Goal: Task Accomplishment & Management: Manage account settings

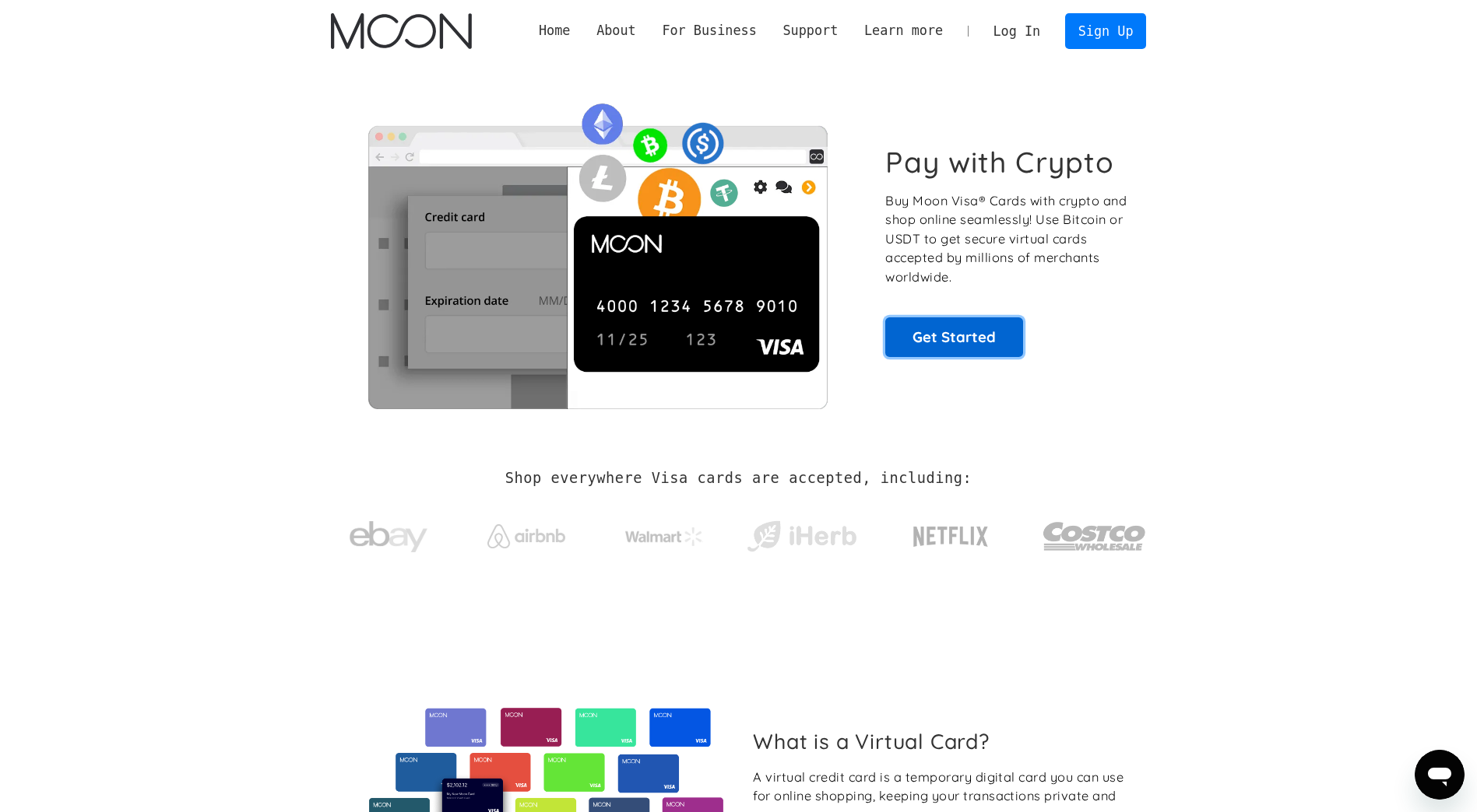
click at [962, 346] on link "Get Started" at bounding box center [953, 337] width 138 height 39
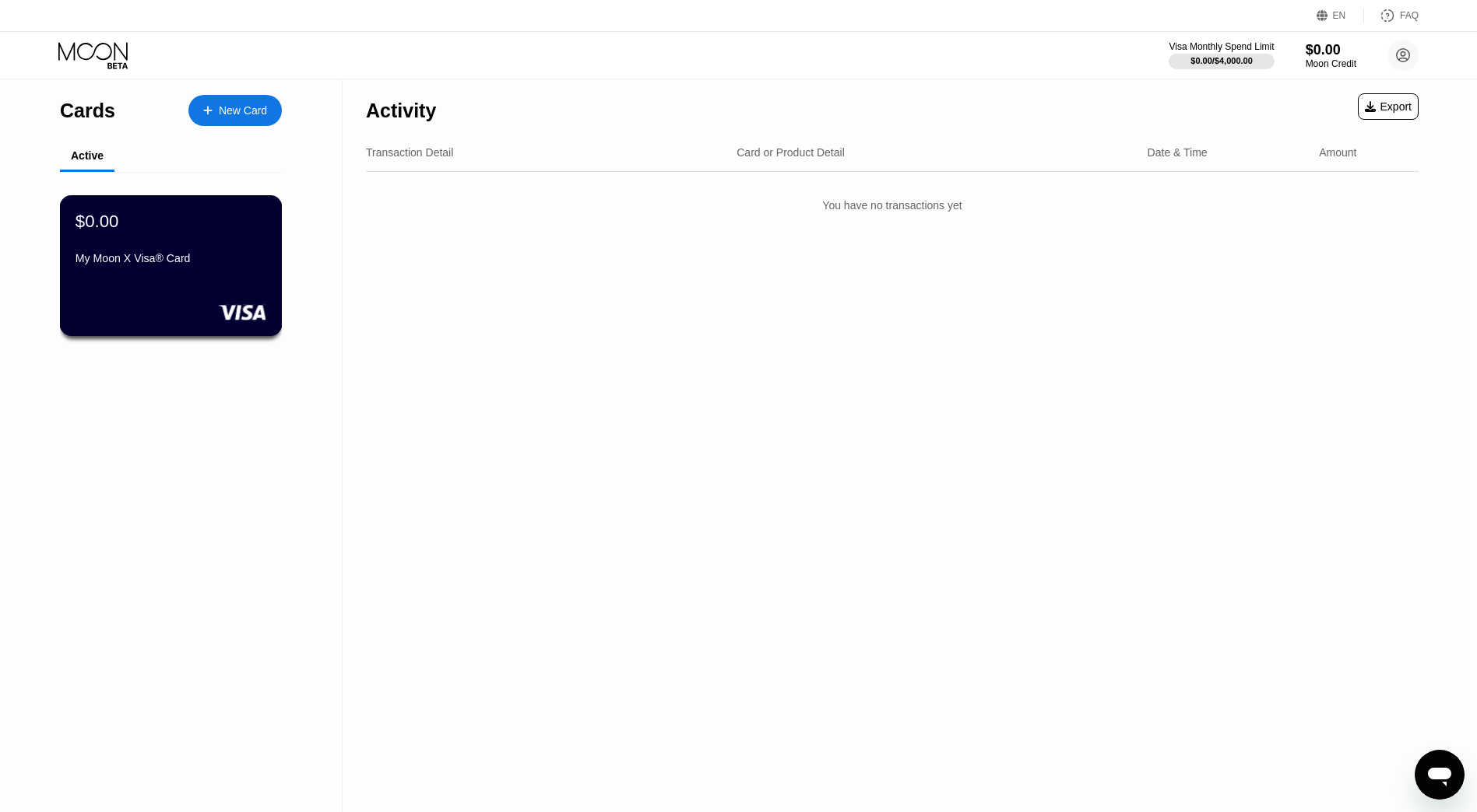
click at [169, 265] on div "My Moon X Visa® Card" at bounding box center [171, 258] width 191 height 12
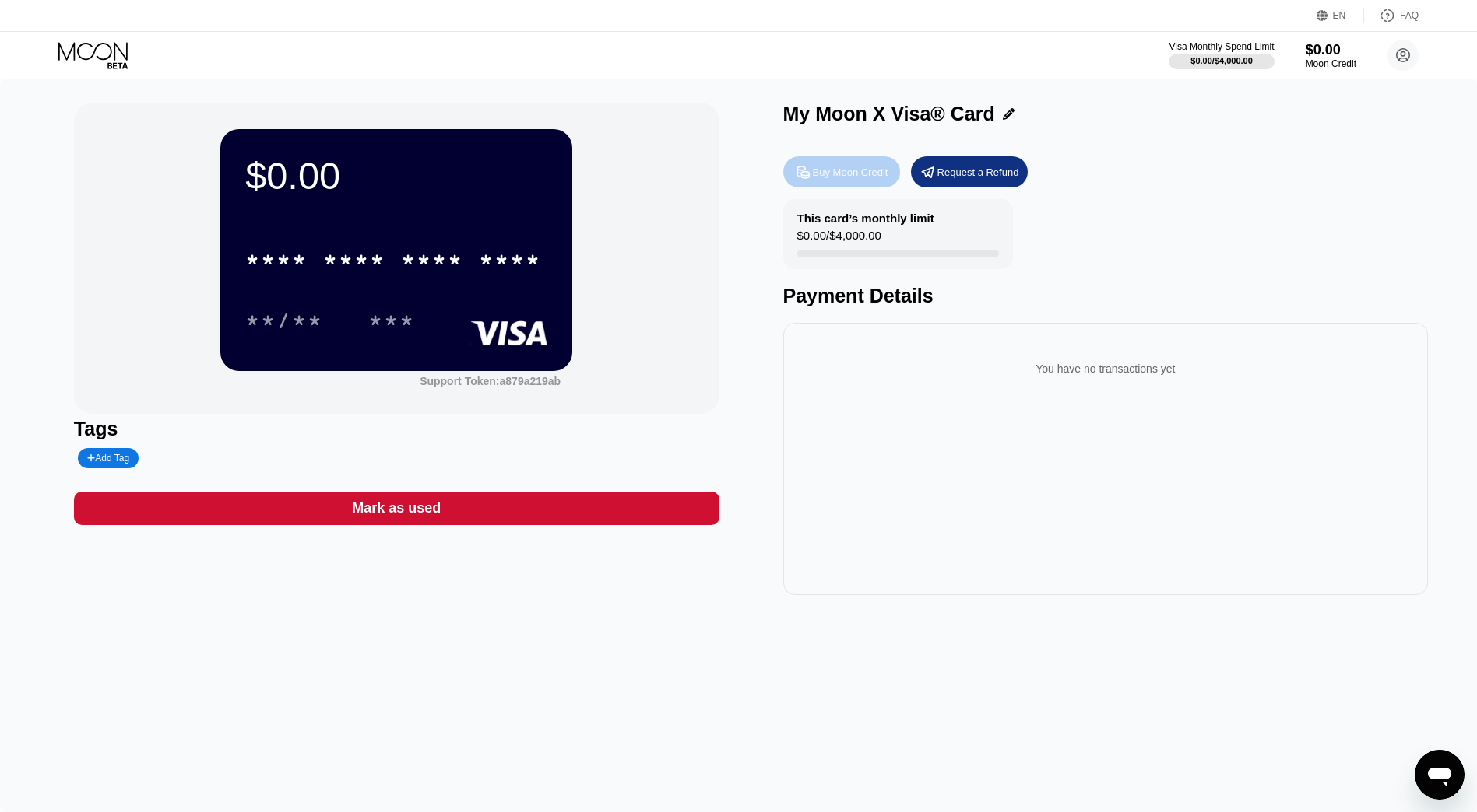
click at [850, 177] on div "Buy Moon Credit" at bounding box center [850, 172] width 76 height 13
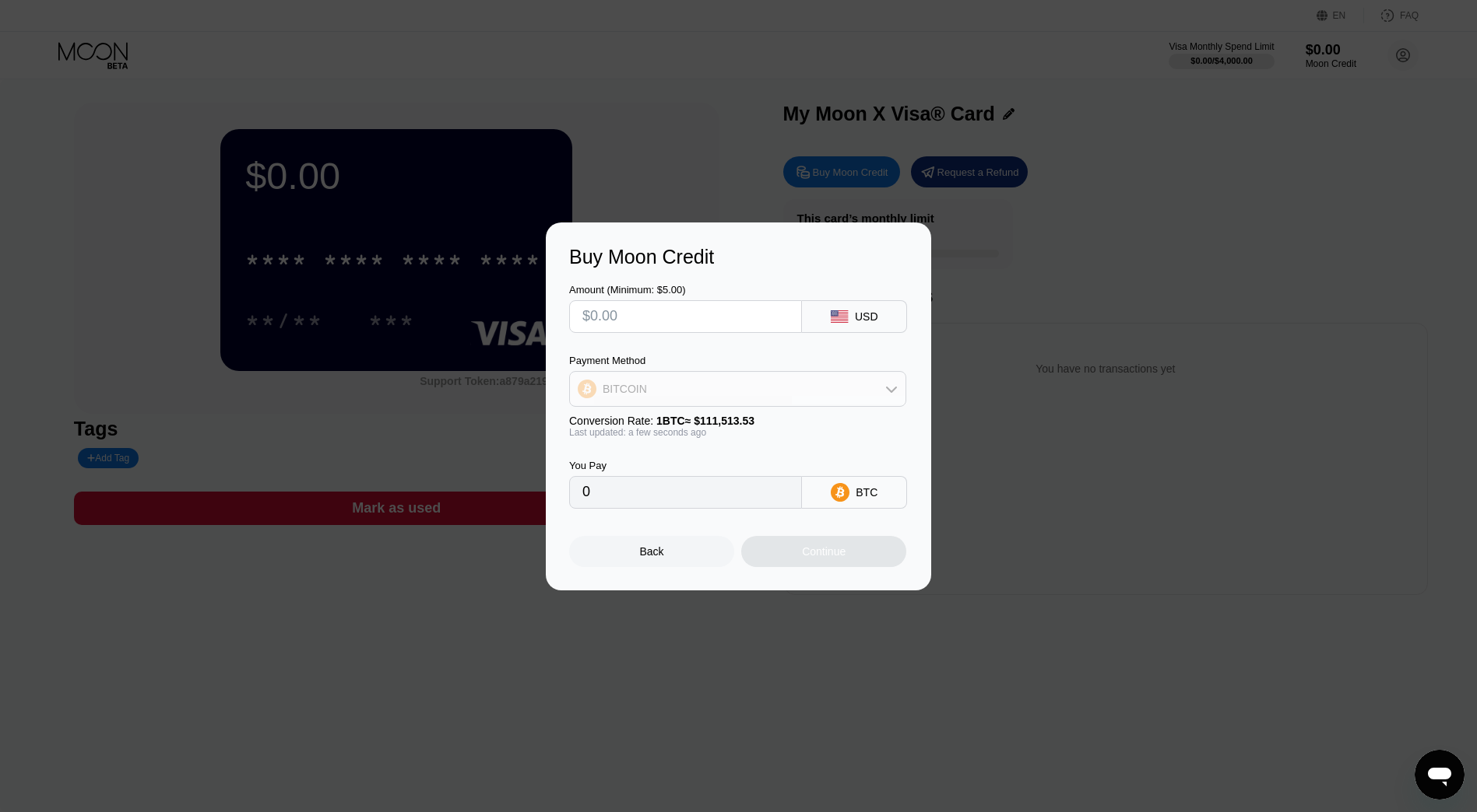
click at [887, 390] on icon at bounding box center [891, 389] width 12 height 12
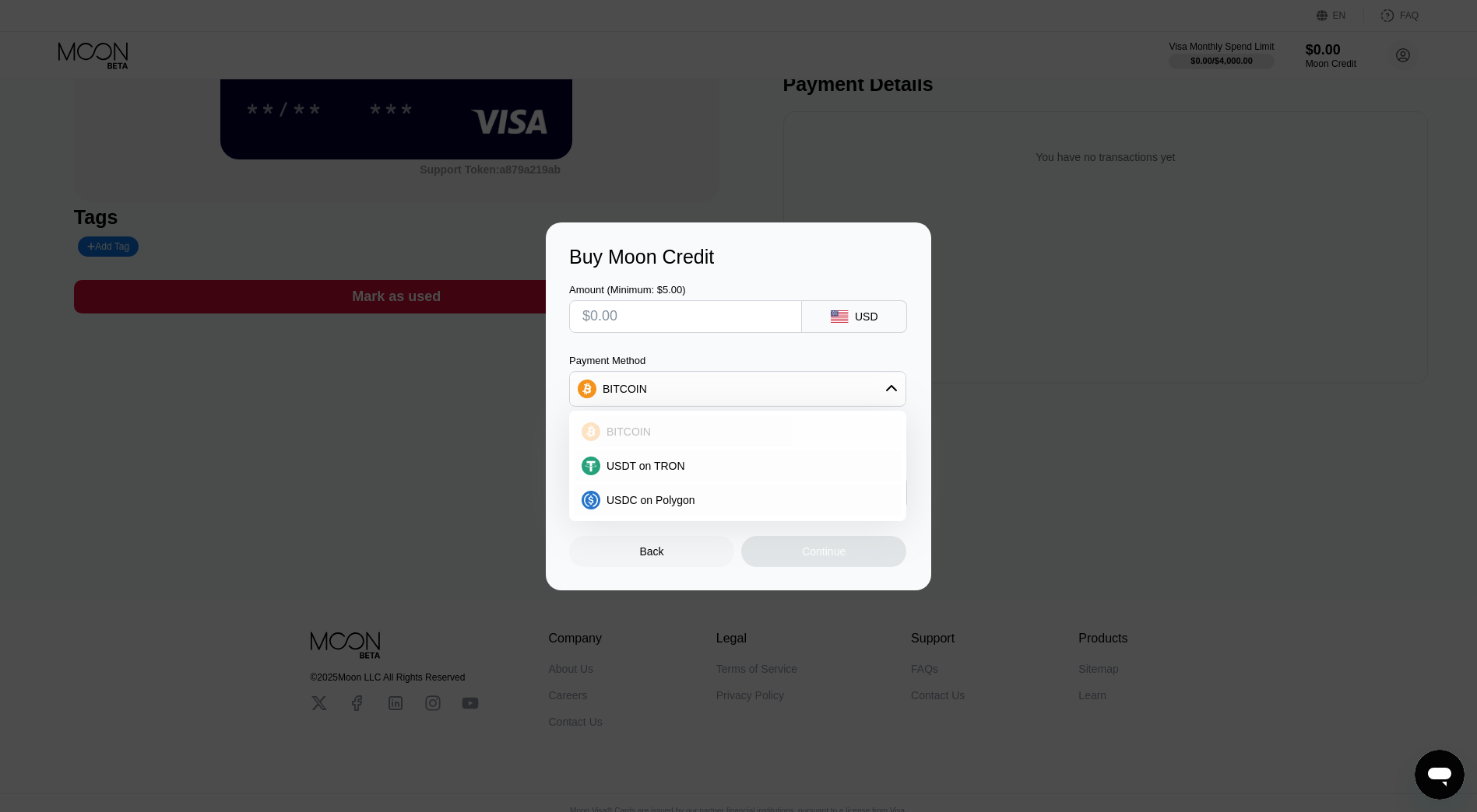
scroll to position [233, 0]
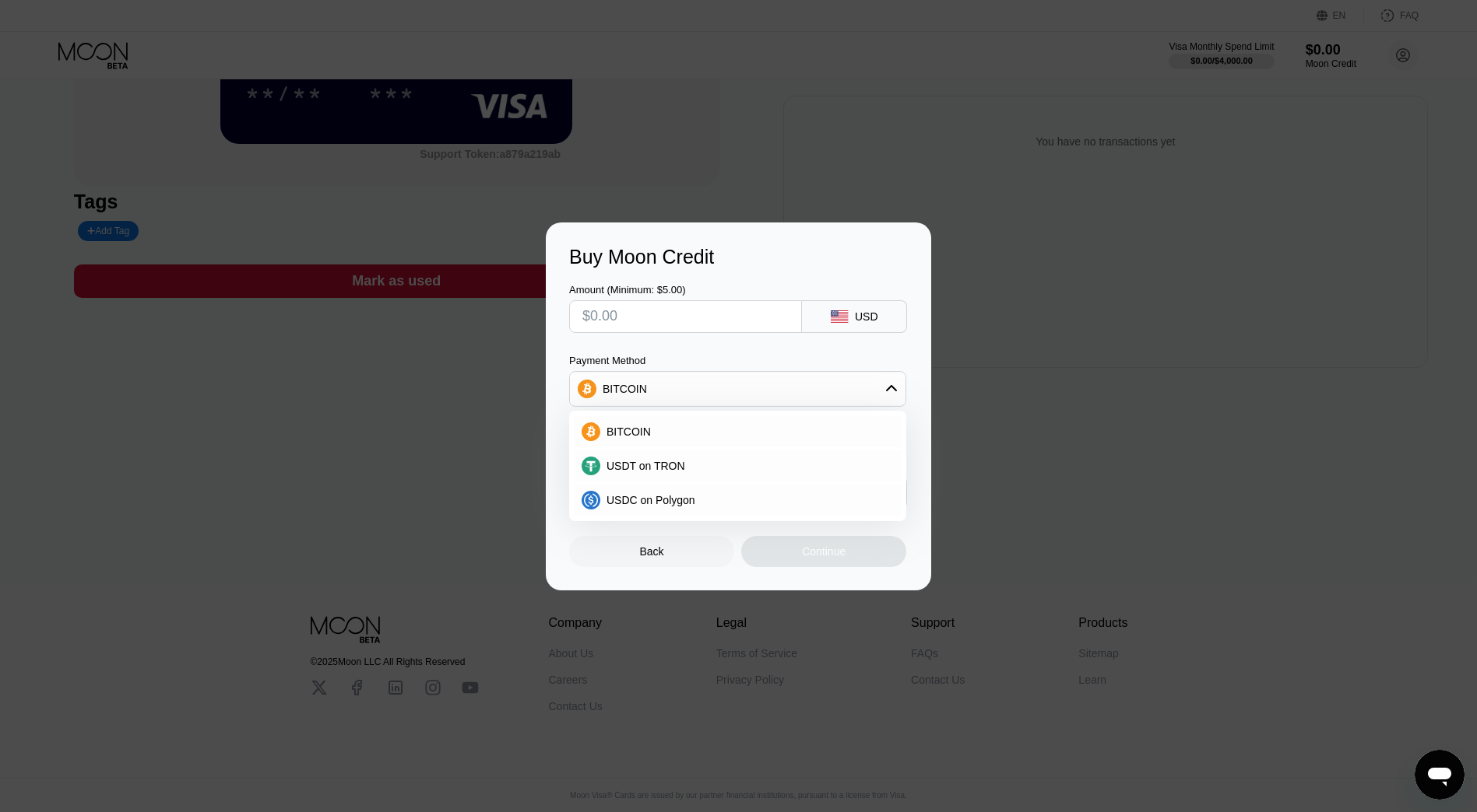
click at [642, 555] on div "Back" at bounding box center [652, 551] width 24 height 12
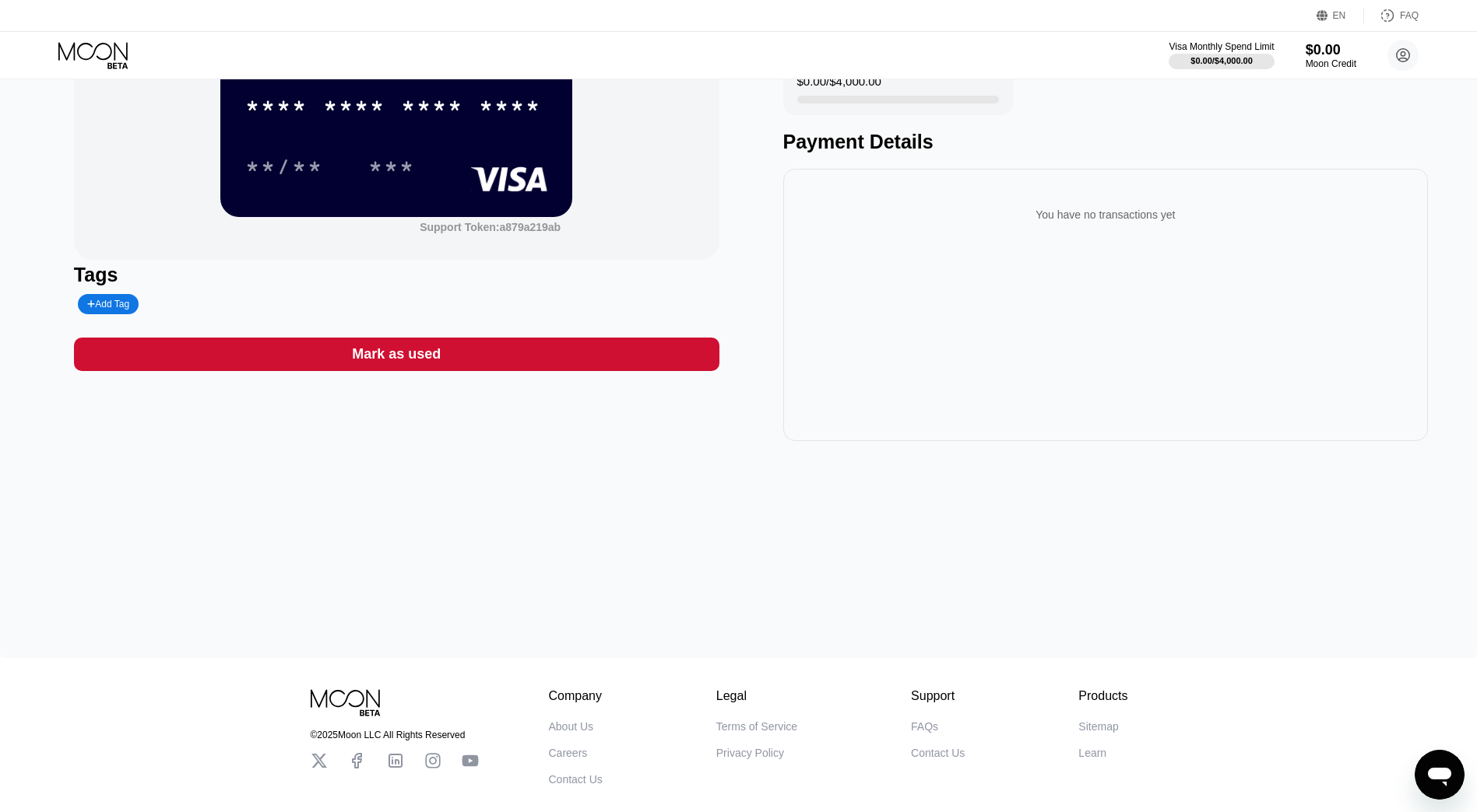
scroll to position [0, 0]
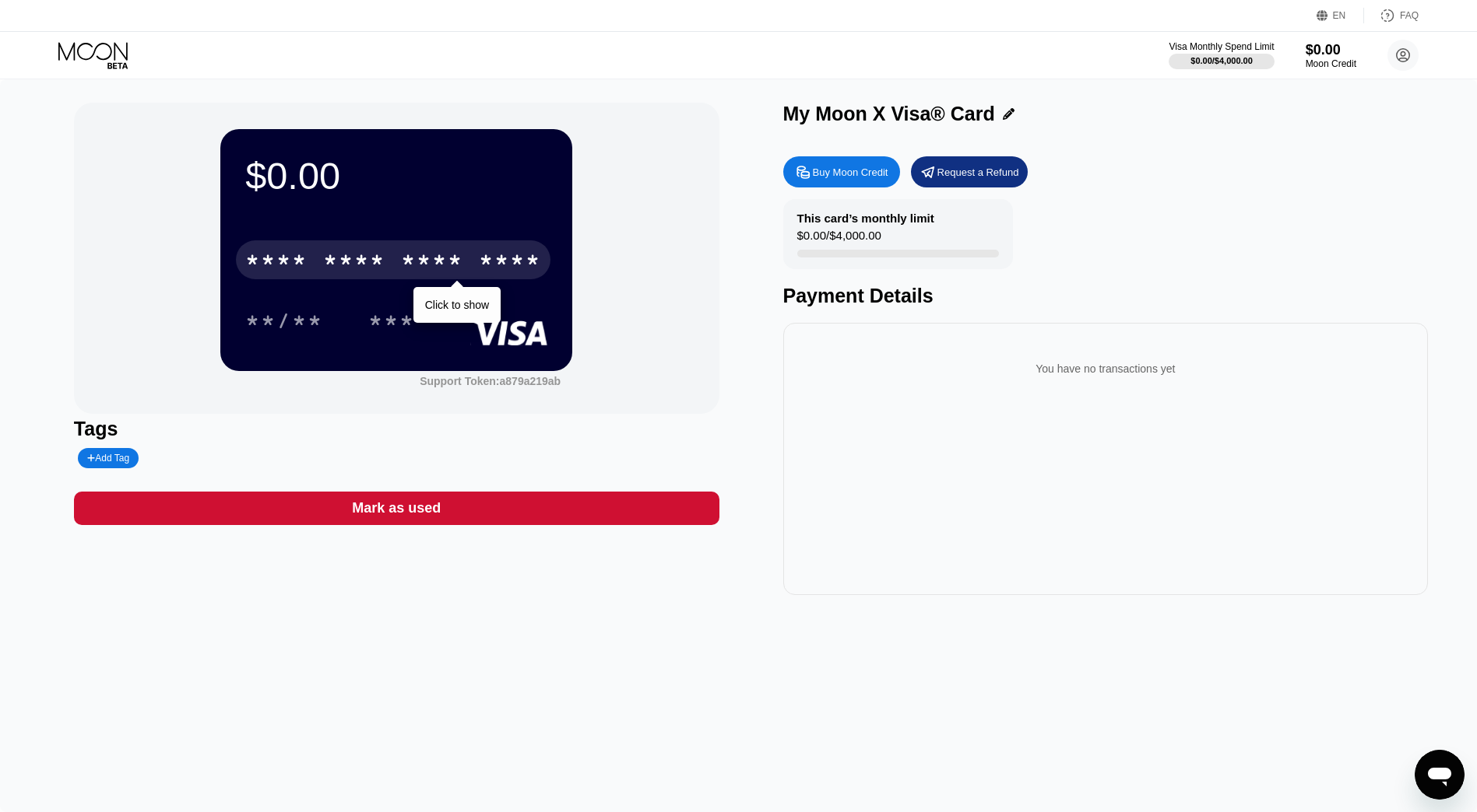
click at [437, 269] on div "* * * *" at bounding box center [432, 262] width 62 height 25
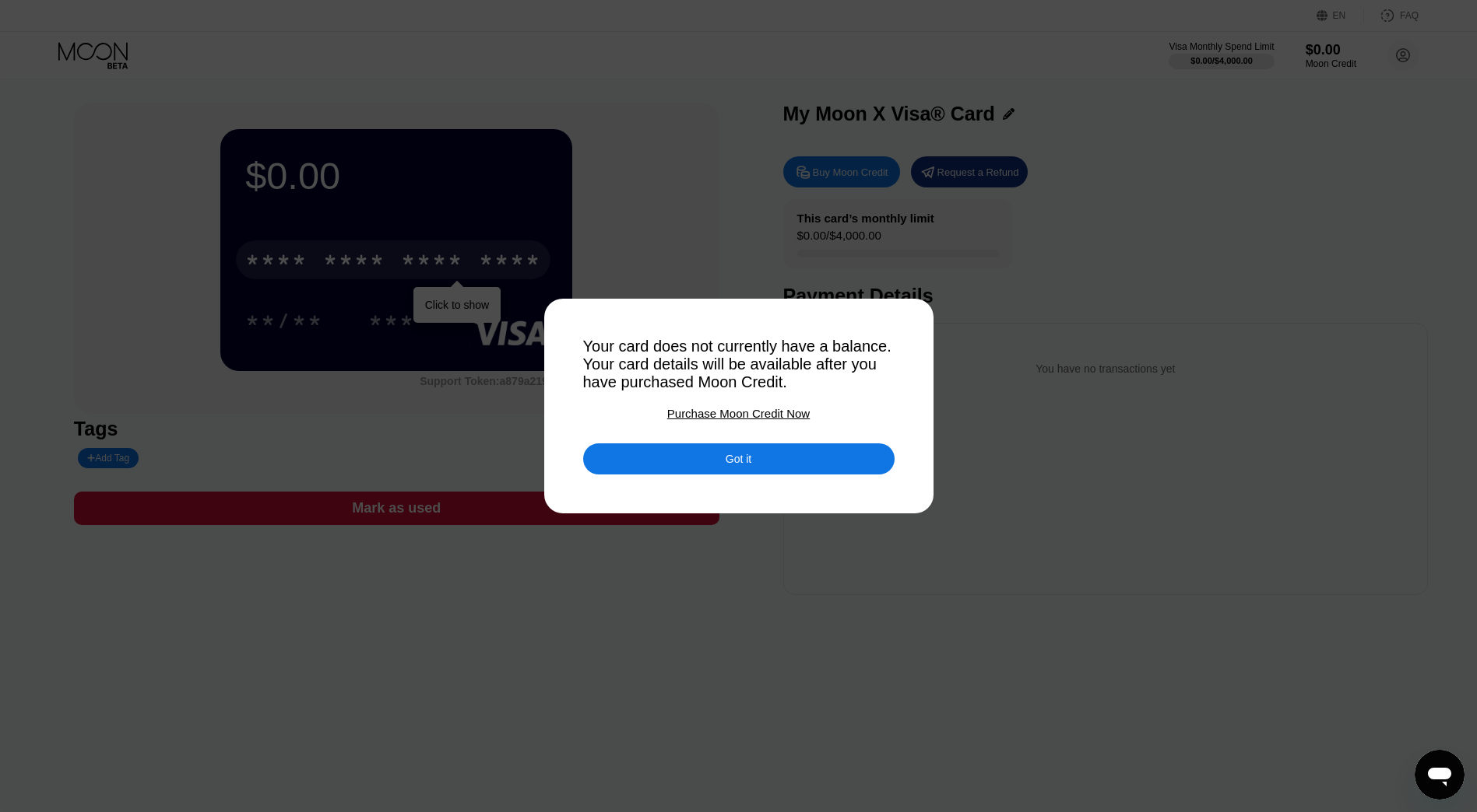
click at [738, 466] on div "Got it" at bounding box center [738, 459] width 25 height 14
